Goal: Task Accomplishment & Management: Use online tool/utility

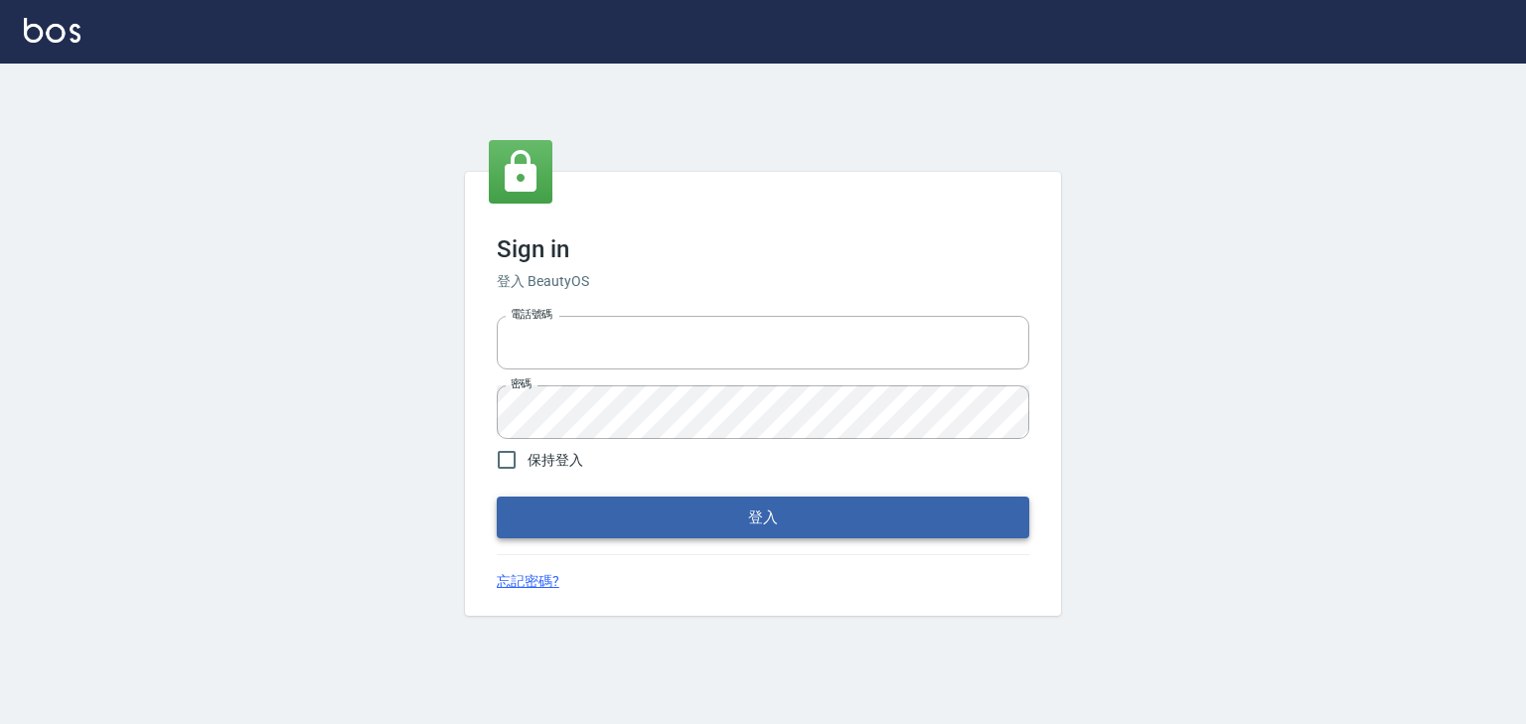
type input "0952331713"
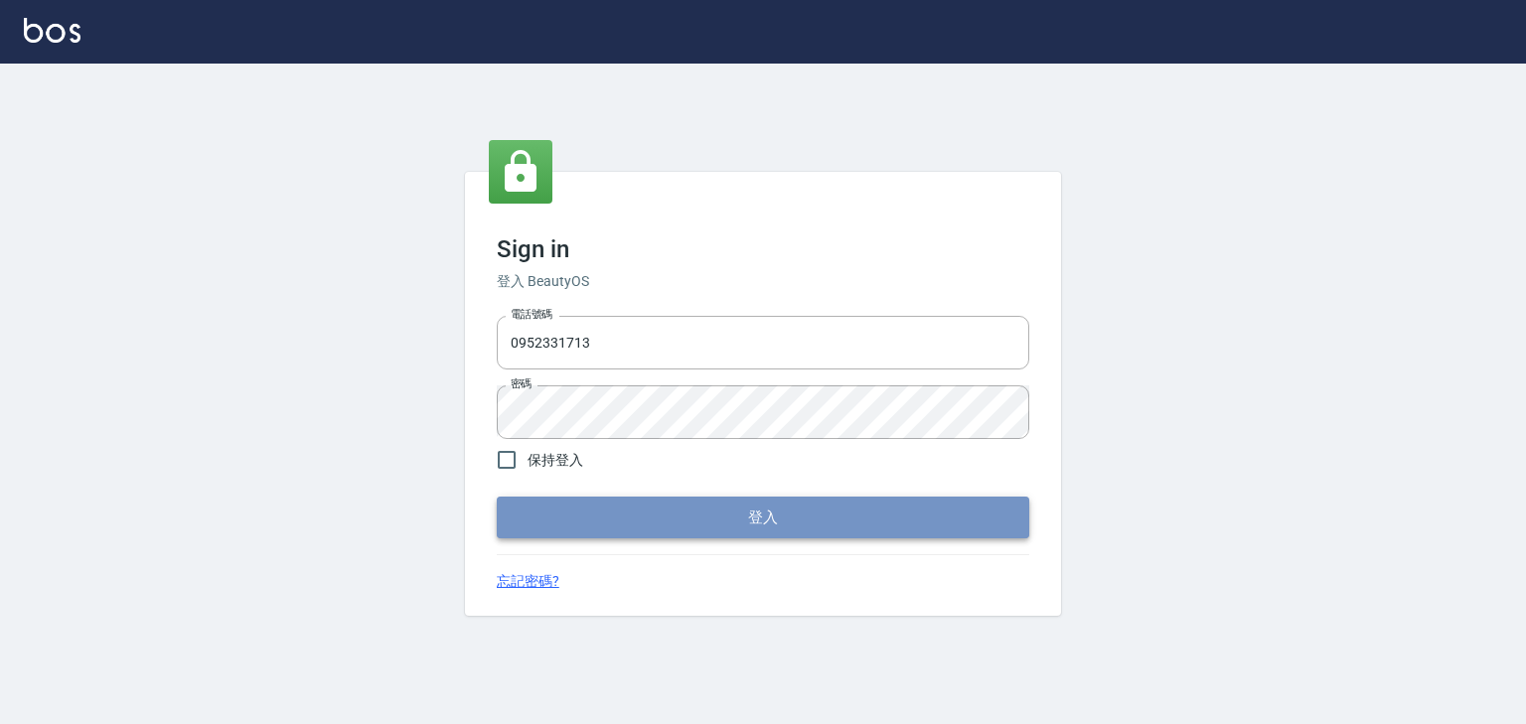
click at [691, 519] on button "登入" at bounding box center [763, 518] width 532 height 42
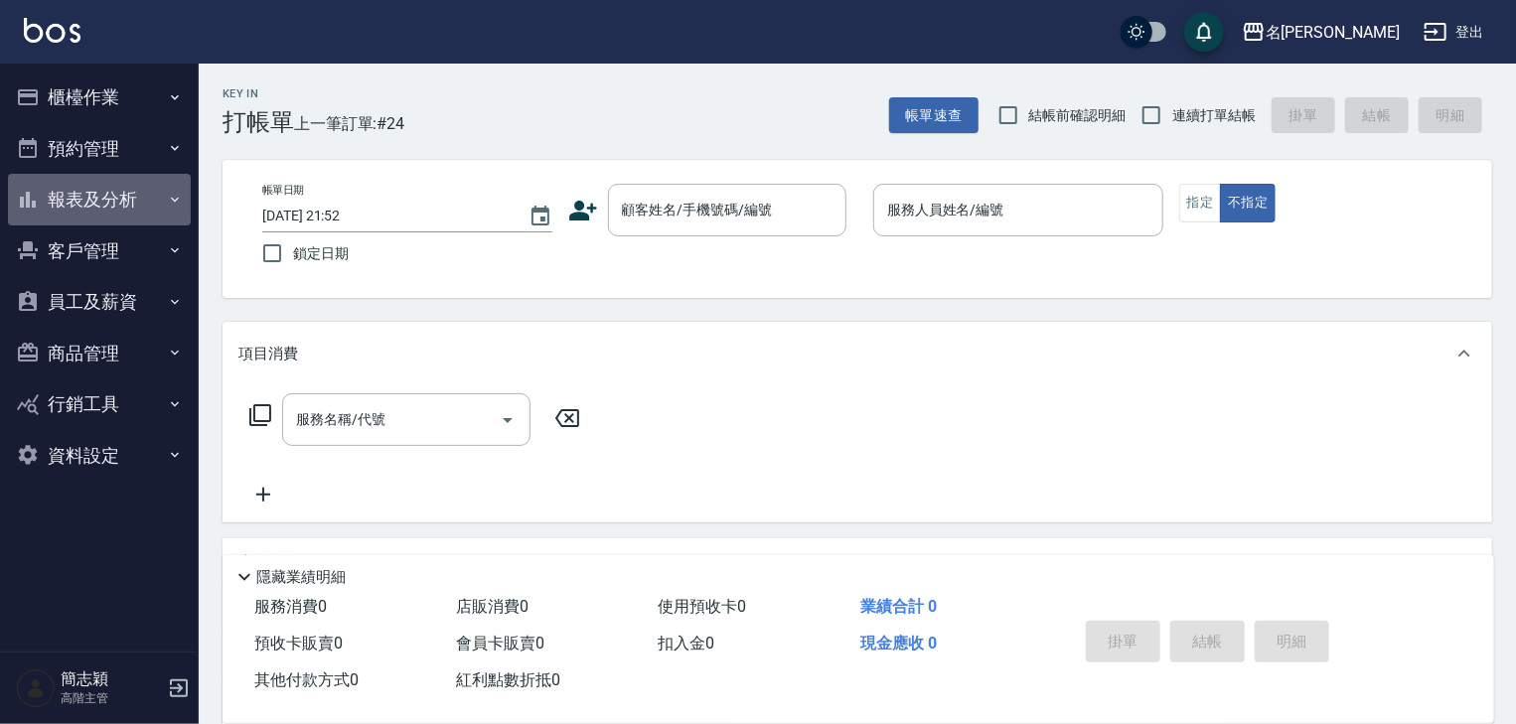
click at [174, 201] on icon "button" at bounding box center [175, 199] width 8 height 5
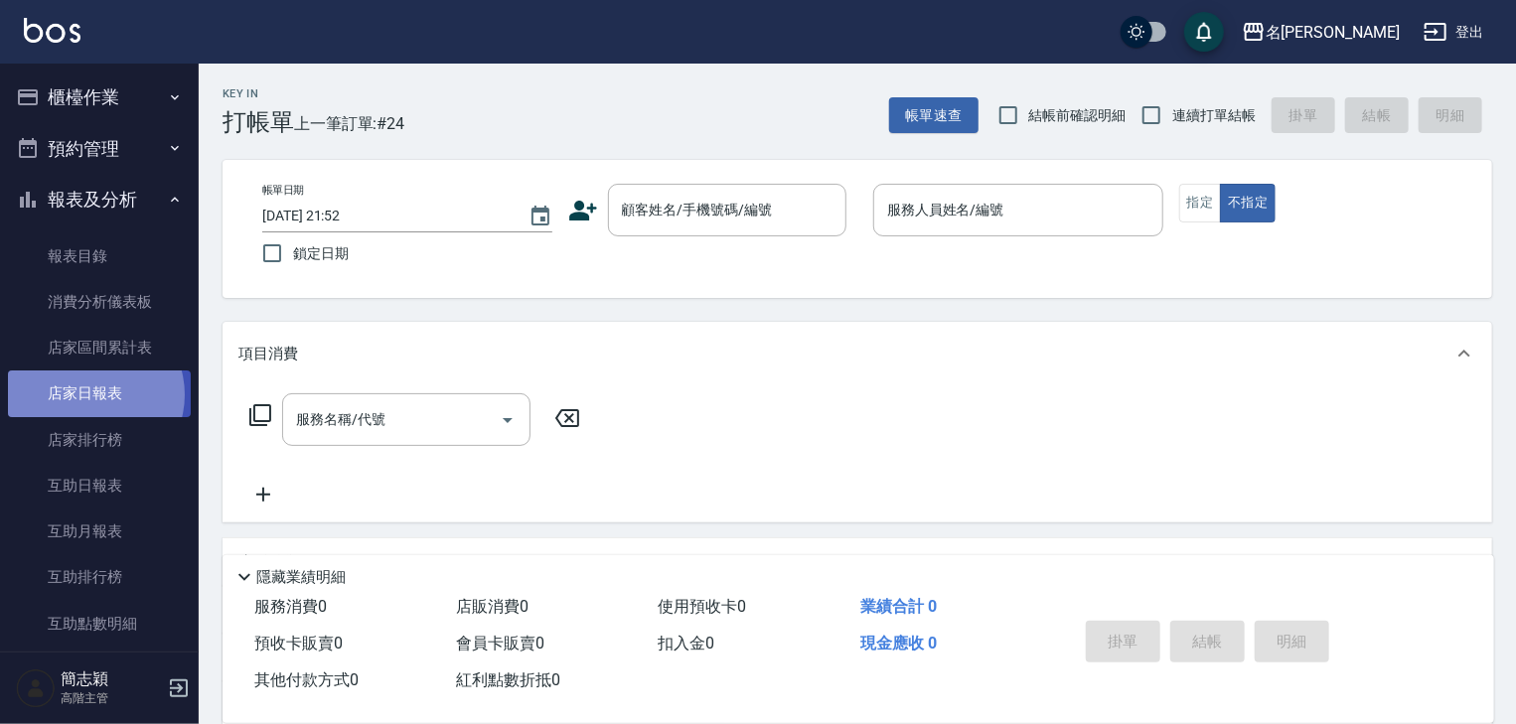
click at [93, 394] on link "店家日報表" at bounding box center [99, 393] width 183 height 46
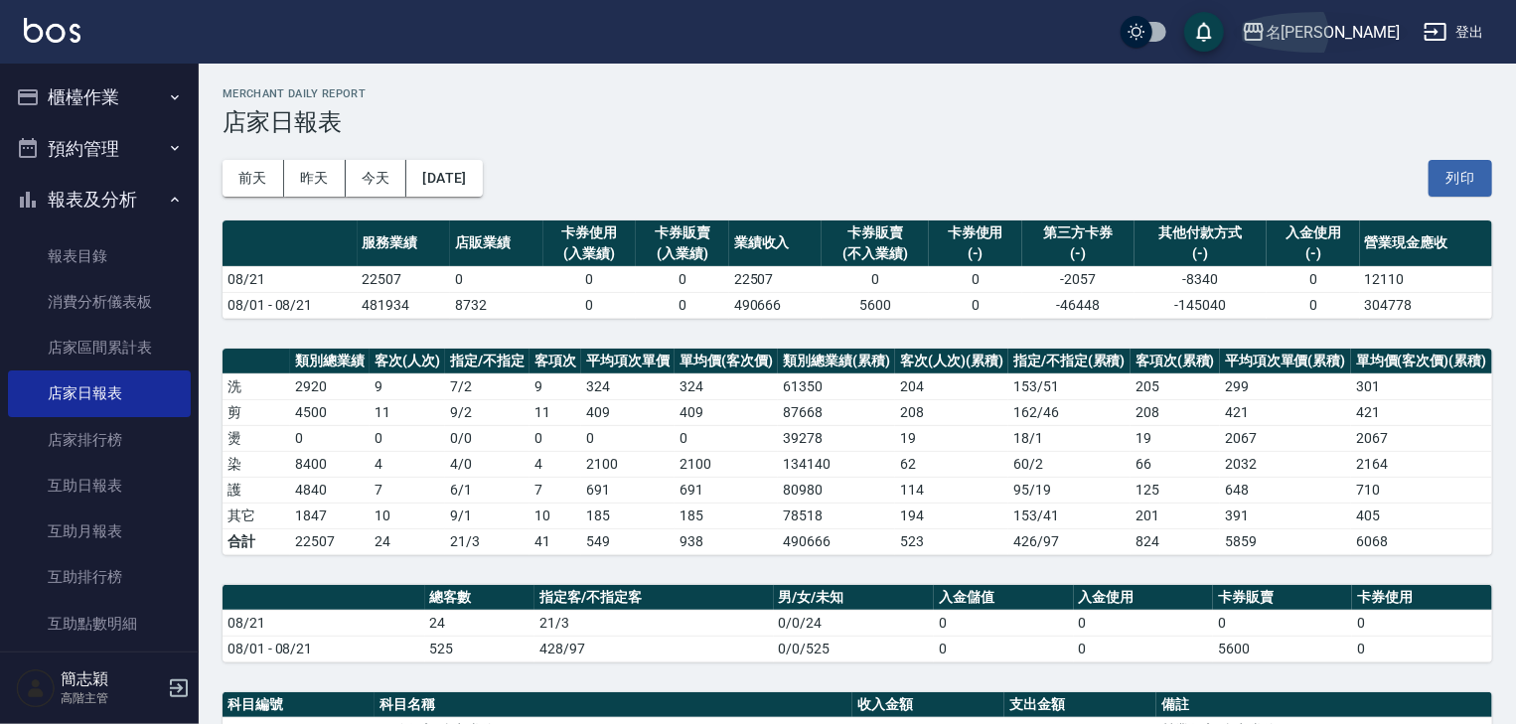
click at [1263, 23] on icon "button" at bounding box center [1254, 32] width 20 height 18
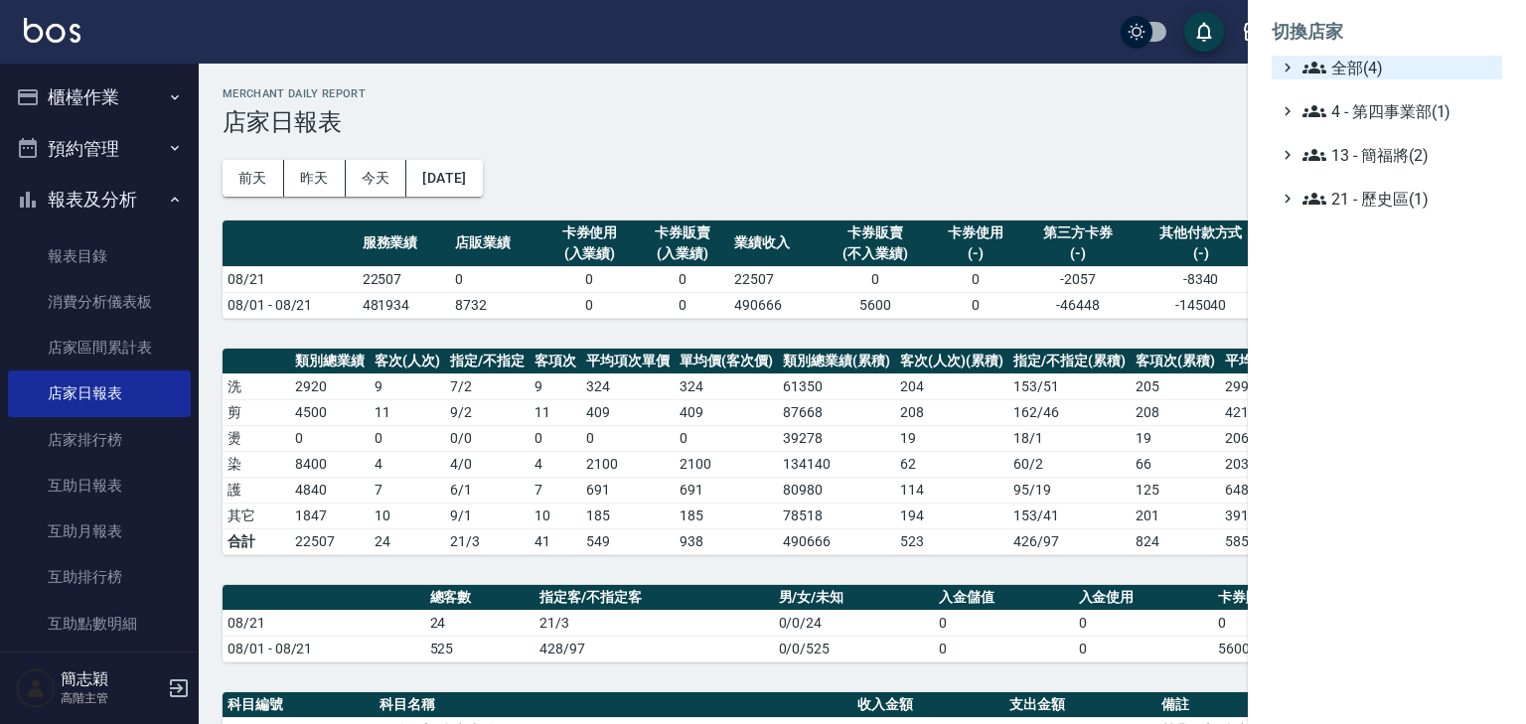
click at [1302, 60] on icon at bounding box center [1314, 68] width 24 height 24
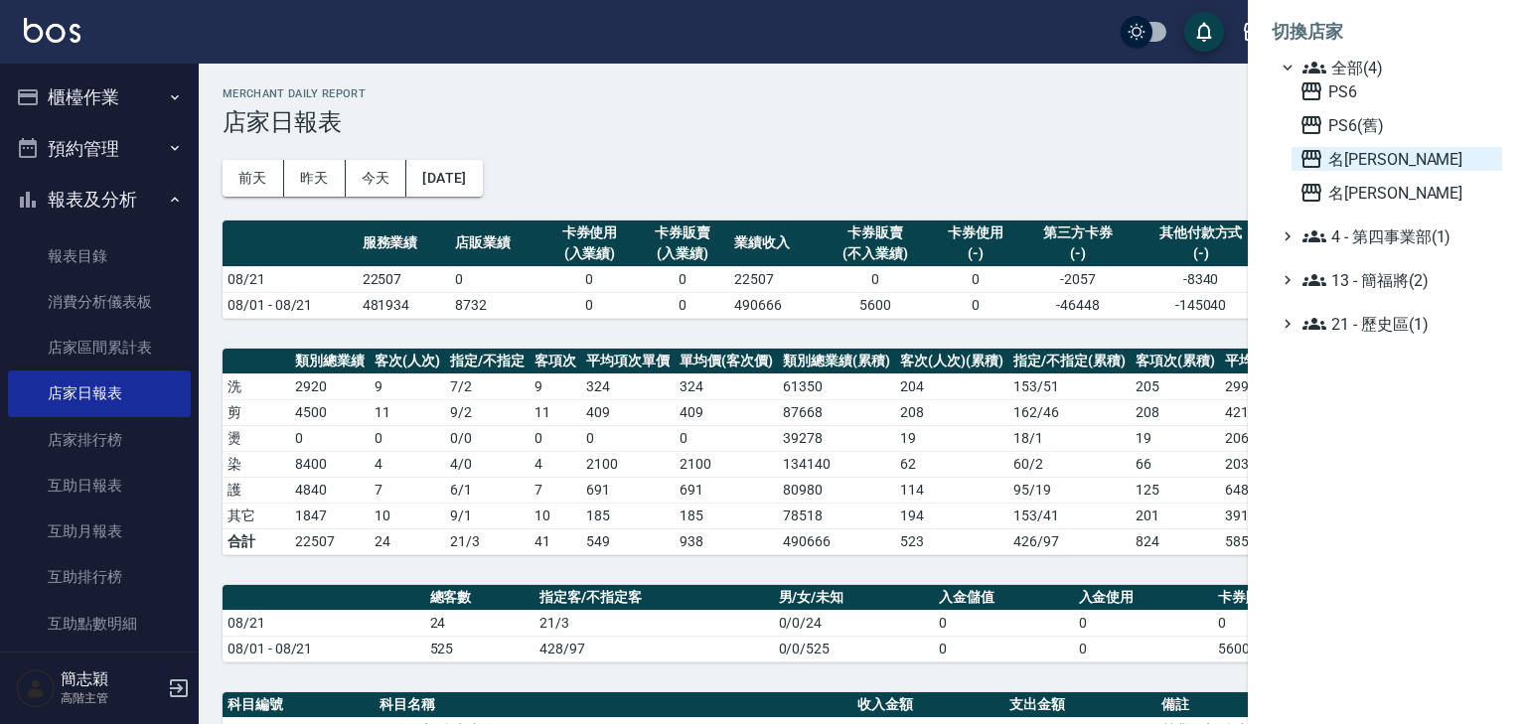
click at [1308, 149] on icon at bounding box center [1311, 159] width 24 height 24
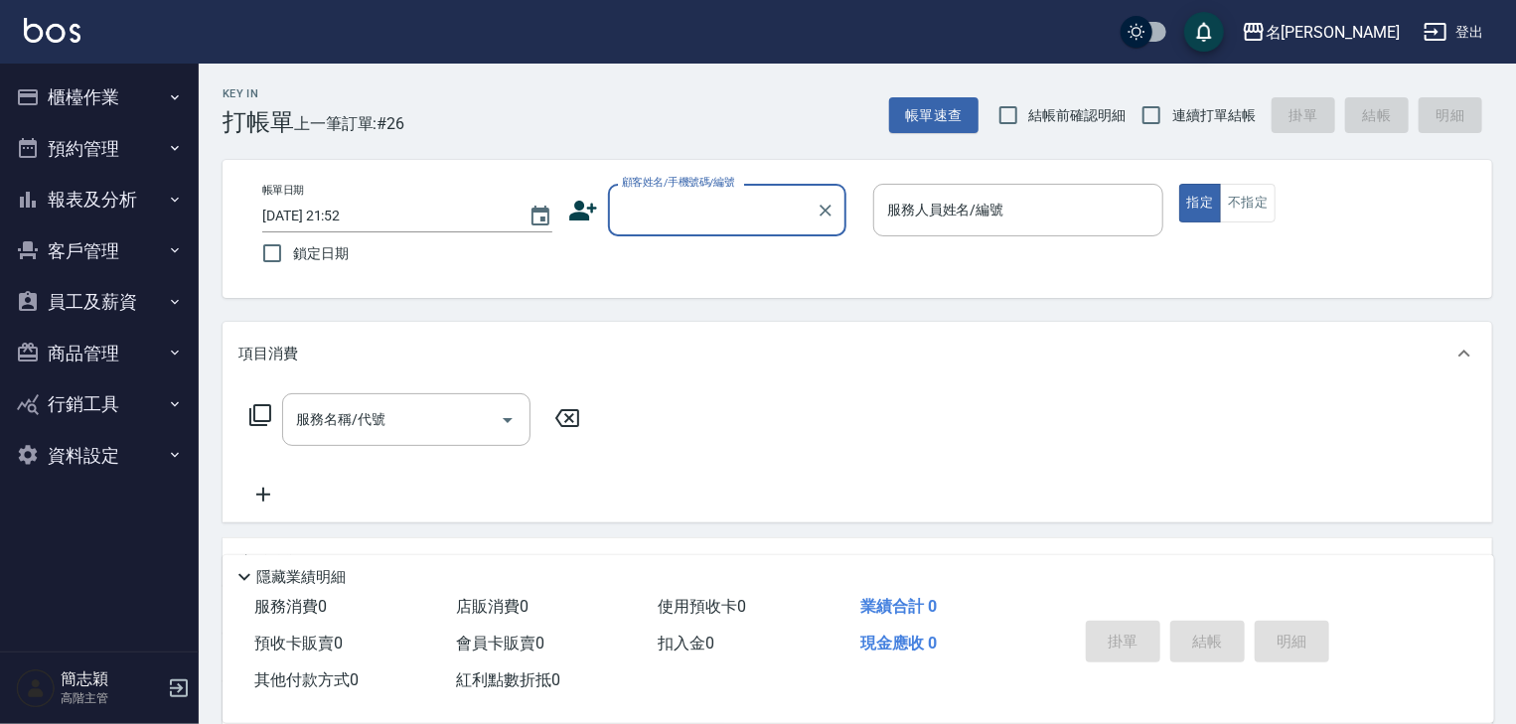
click at [169, 196] on icon "button" at bounding box center [175, 200] width 16 height 16
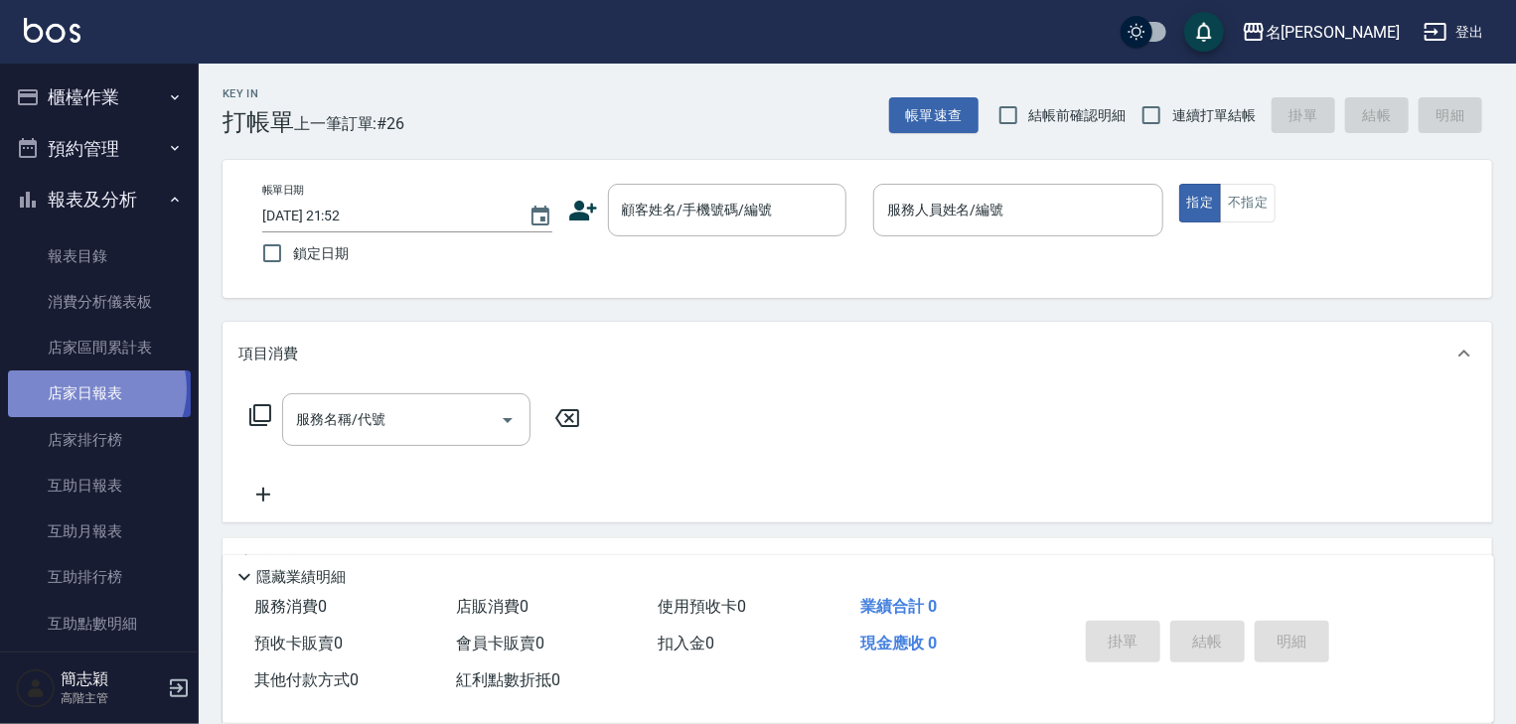
click at [90, 386] on link "店家日報表" at bounding box center [99, 393] width 183 height 46
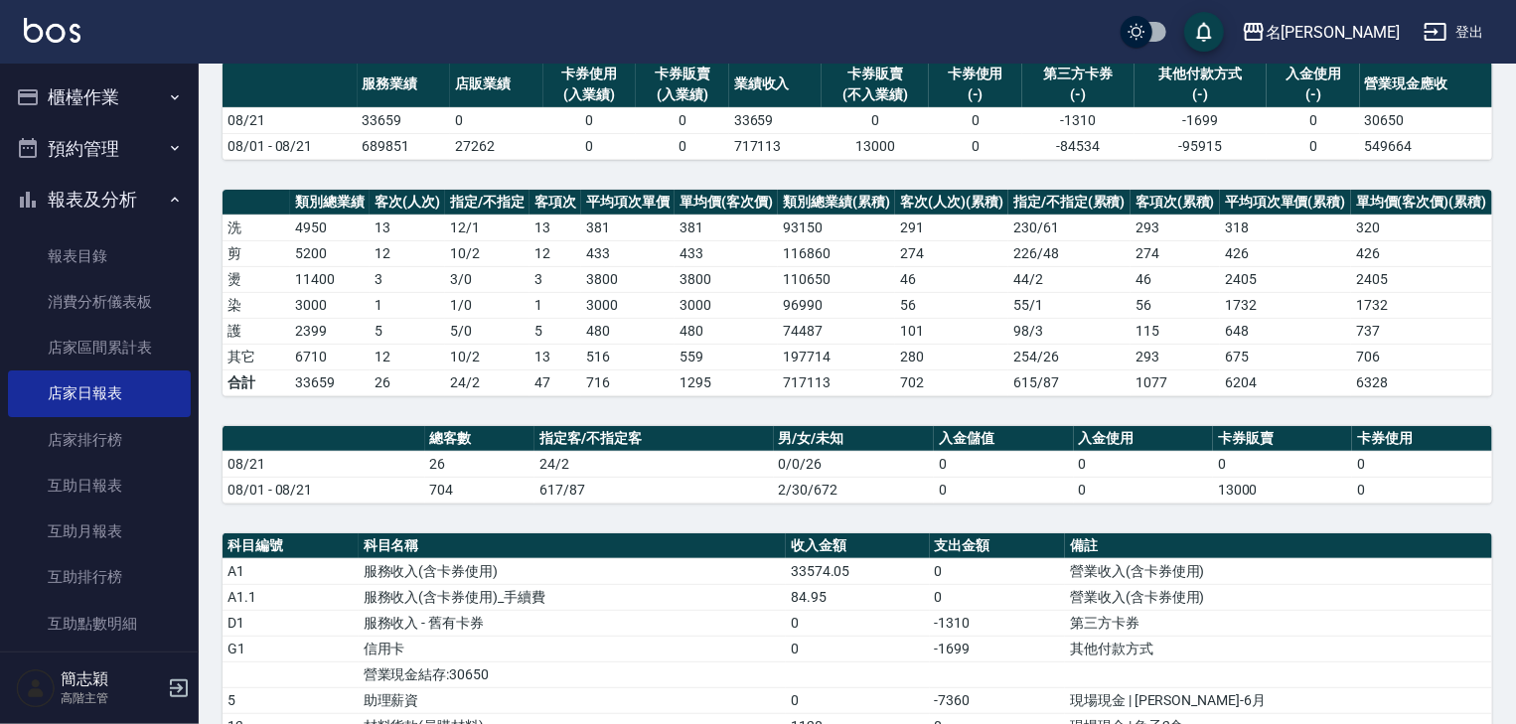
scroll to position [159, 0]
click at [1452, 28] on button "登出" at bounding box center [1453, 32] width 76 height 37
